Goal: Obtain resource: Download file/media

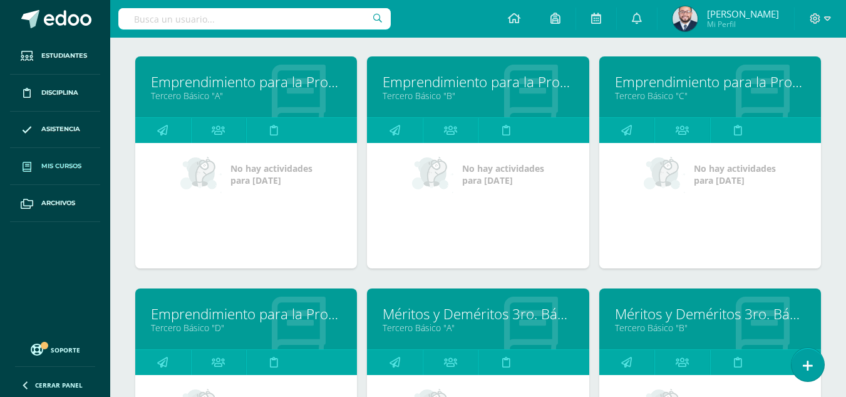
scroll to position [114, 0]
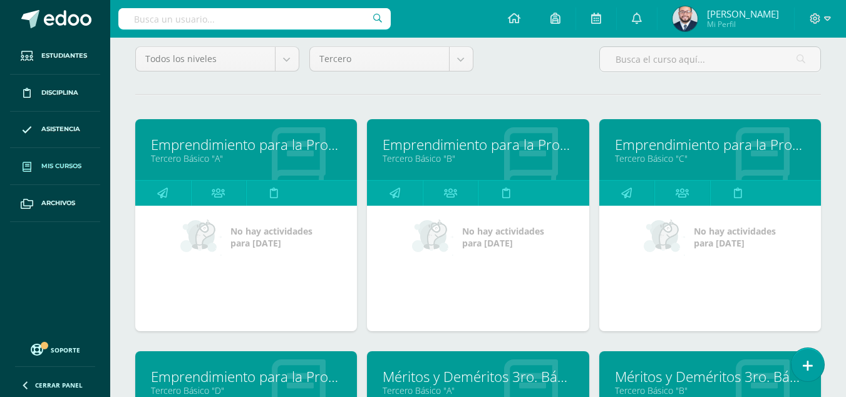
click at [832, 19] on div at bounding box center [820, 19] width 51 height 38
click at [824, 20] on span at bounding box center [820, 19] width 21 height 14
click at [452, 59] on body "Estudiantes Disciplina Asistencia Mis cursos Archivos Soporte Centro de ayuda Ú…" at bounding box center [423, 392] width 846 height 1012
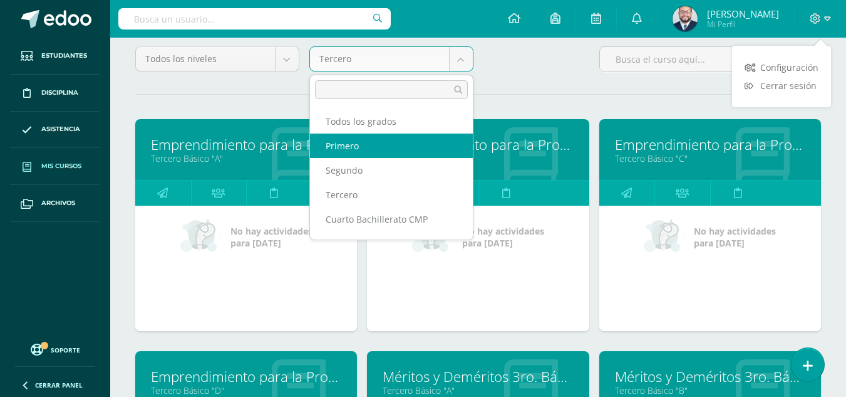
select select "10"
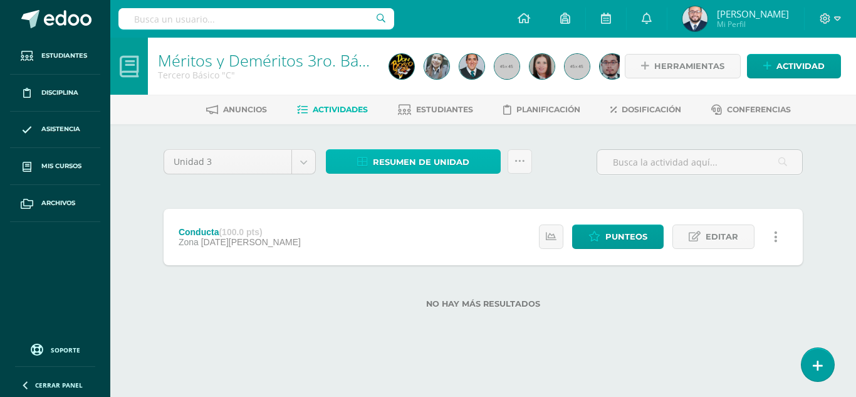
click at [361, 158] on icon at bounding box center [362, 162] width 11 height 11
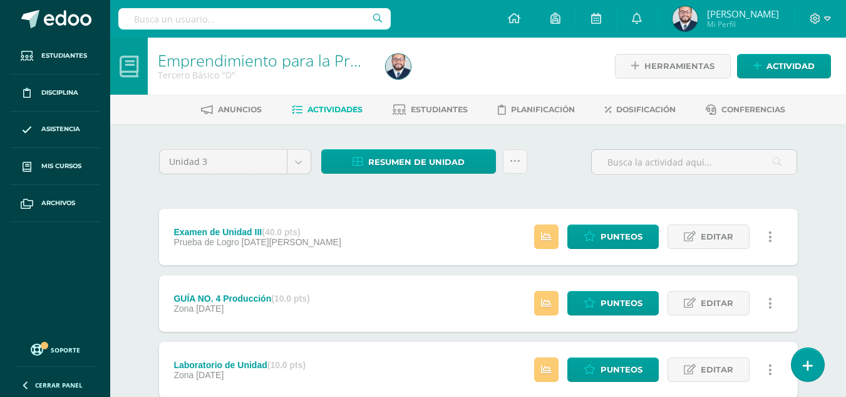
click at [329, 113] on span "Actividades" at bounding box center [335, 109] width 55 height 9
click at [334, 121] on div "Anuncios Actividades Estudiantes Planificación Dosificación Conferencias" at bounding box center [493, 109] width 766 height 29
click at [396, 160] on span "Resumen de unidad" at bounding box center [416, 161] width 96 height 23
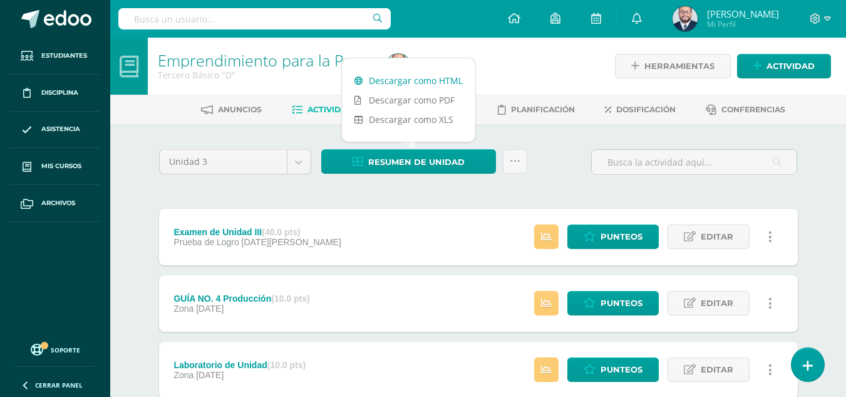
click at [402, 79] on link "Descargar como HTML" at bounding box center [408, 80] width 133 height 19
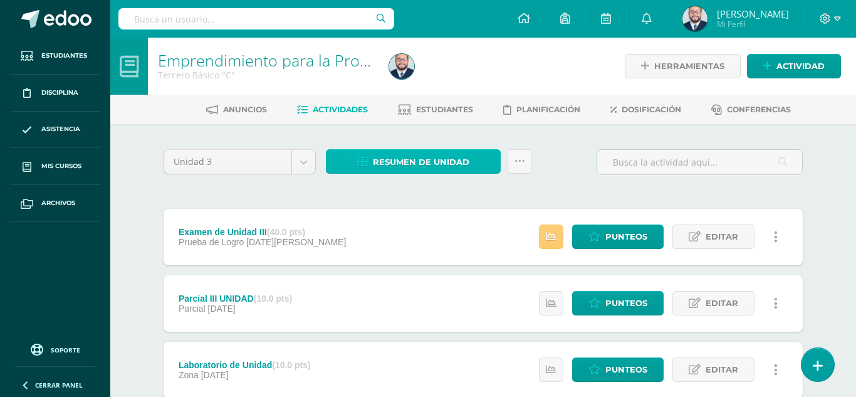
click at [416, 156] on span "Resumen de unidad" at bounding box center [421, 161] width 96 height 23
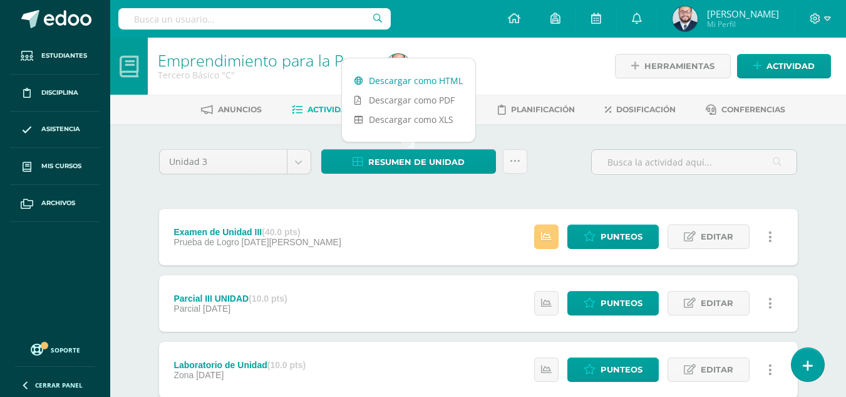
click at [424, 79] on link "Descargar como HTML" at bounding box center [408, 80] width 133 height 19
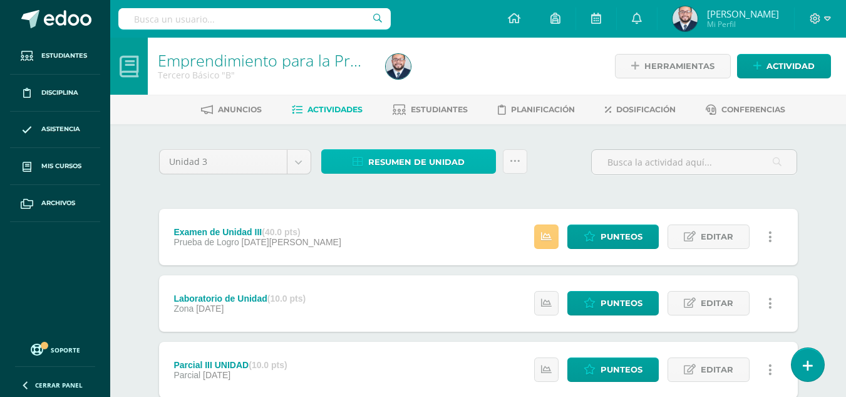
click at [398, 164] on span "Resumen de unidad" at bounding box center [416, 161] width 96 height 23
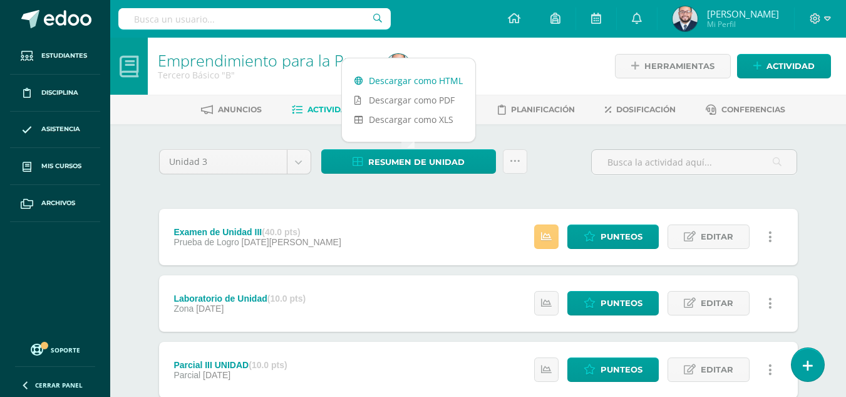
click at [413, 76] on link "Descargar como HTML" at bounding box center [408, 80] width 133 height 19
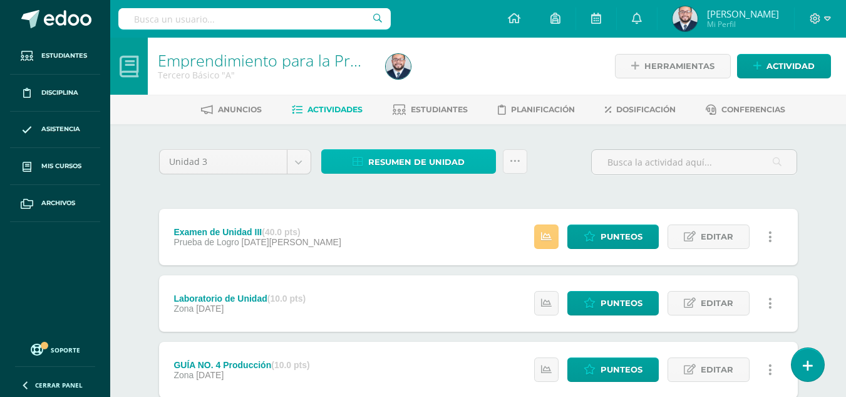
click at [380, 162] on span "Resumen de unidad" at bounding box center [416, 161] width 96 height 23
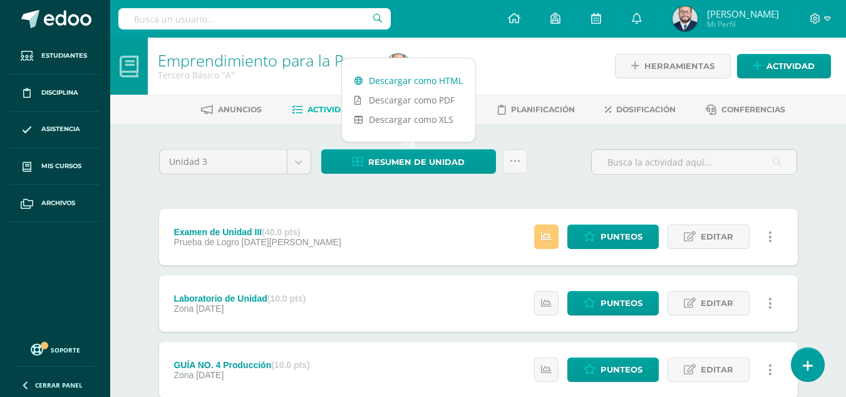
click at [381, 79] on link "Descargar como HTML" at bounding box center [408, 80] width 133 height 19
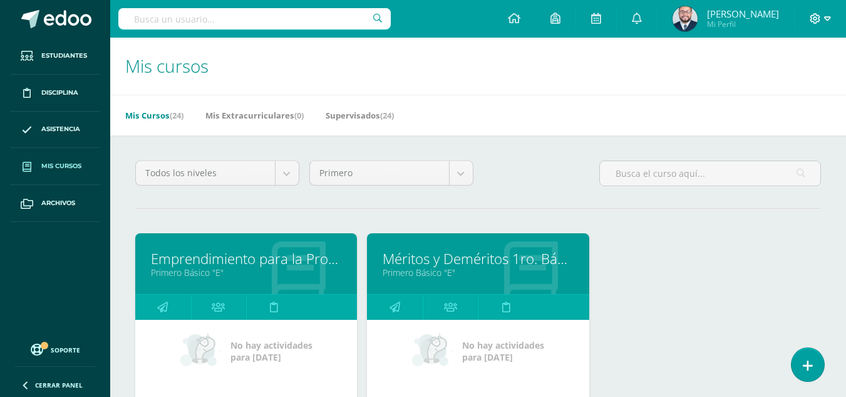
click at [816, 19] on icon at bounding box center [815, 18] width 11 height 11
click at [760, 86] on span "Cerrar sesión" at bounding box center [788, 86] width 56 height 12
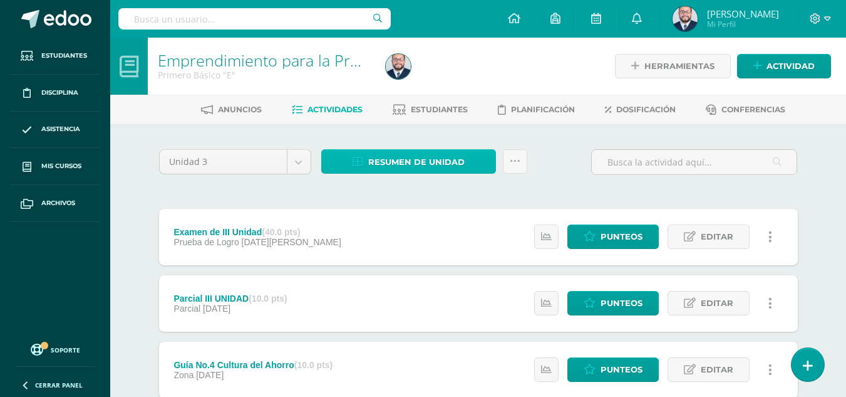
click at [411, 152] on span "Resumen de unidad" at bounding box center [416, 161] width 96 height 23
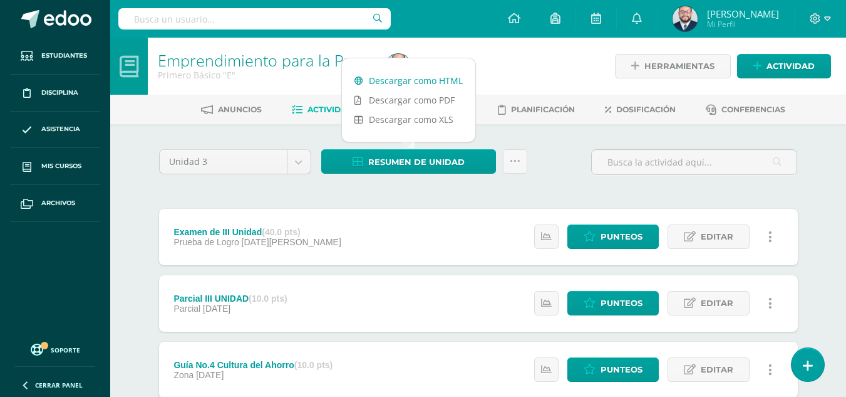
click at [395, 80] on link "Descargar como HTML" at bounding box center [408, 80] width 133 height 19
click at [817, 14] on icon at bounding box center [815, 18] width 11 height 11
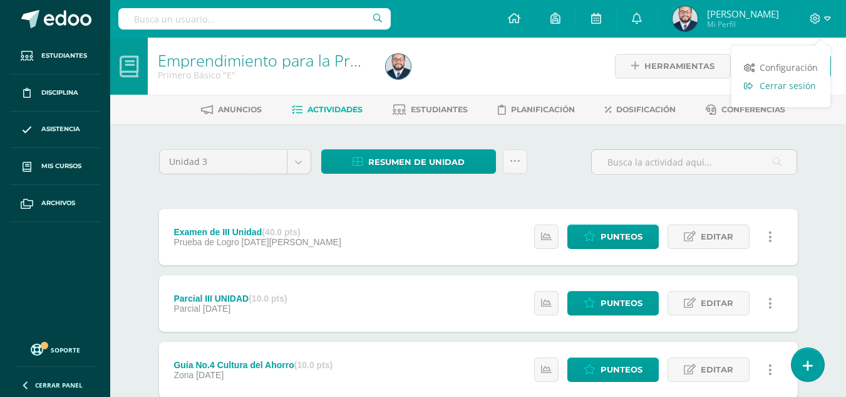
click at [791, 85] on span "Cerrar sesión" at bounding box center [788, 86] width 56 height 12
